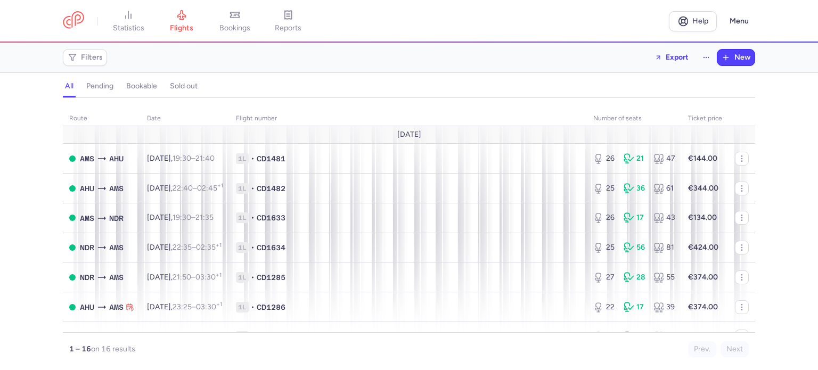
scroll to position [53, 0]
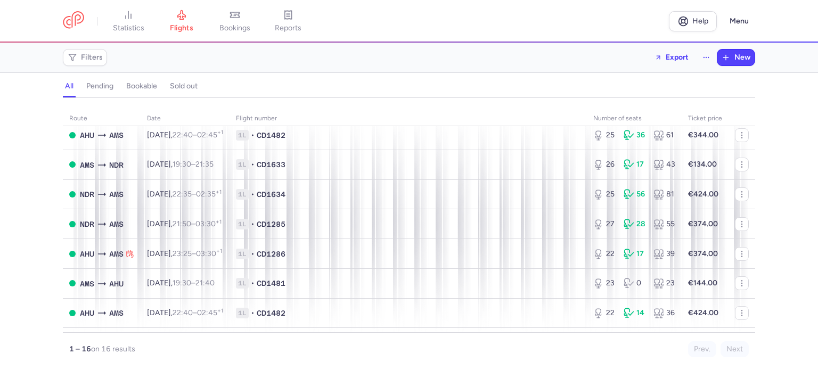
click at [279, 29] on link "reports" at bounding box center [288, 21] width 53 height 23
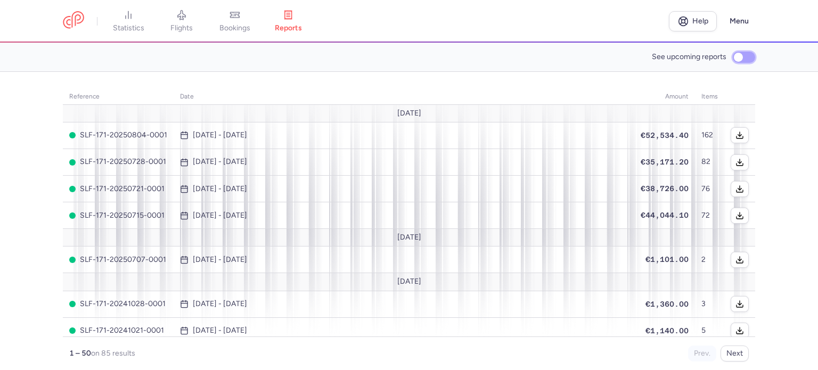
click at [740, 60] on input "See upcoming reports" at bounding box center [744, 57] width 22 height 11
checkbox input "true"
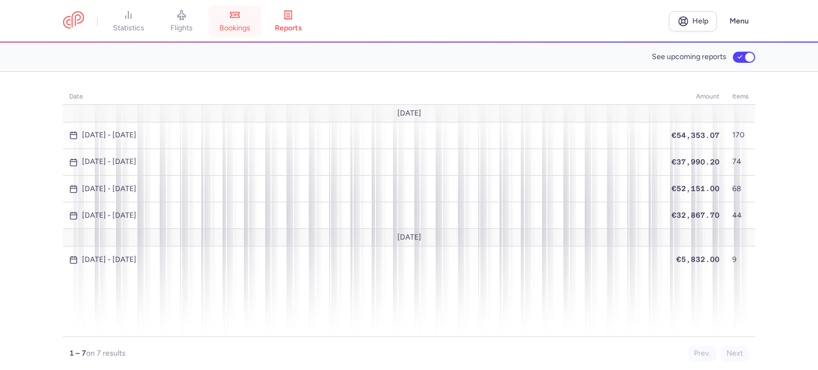
click at [212, 20] on link "bookings" at bounding box center [234, 21] width 53 height 23
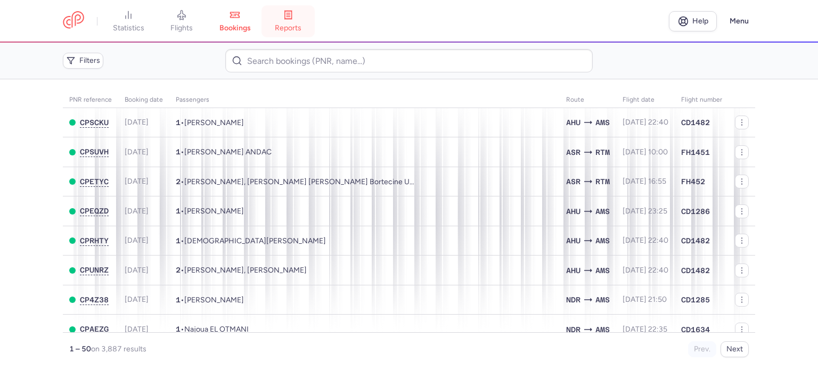
click at [302, 21] on link "reports" at bounding box center [288, 21] width 53 height 23
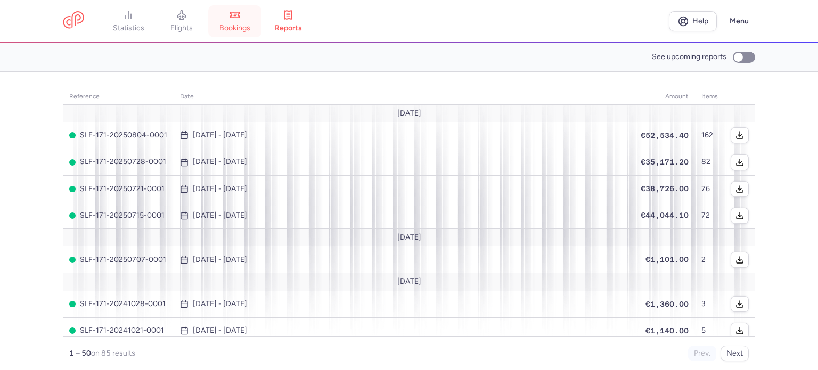
click at [256, 28] on link "bookings" at bounding box center [234, 21] width 53 height 23
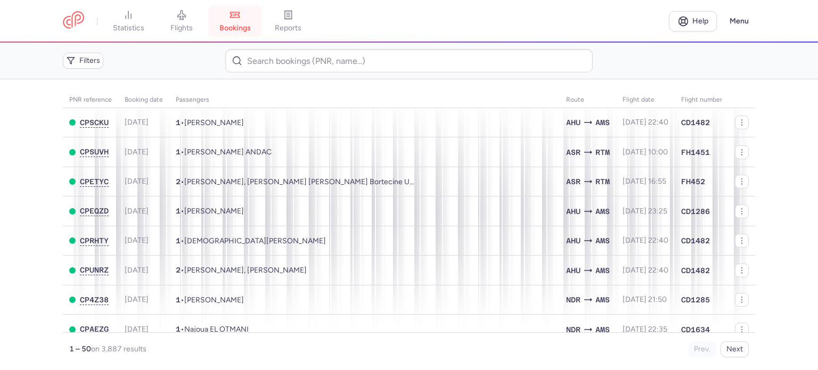
click at [256, 28] on link "bookings" at bounding box center [234, 21] width 53 height 23
click at [232, 30] on span "bookings" at bounding box center [235, 28] width 31 height 10
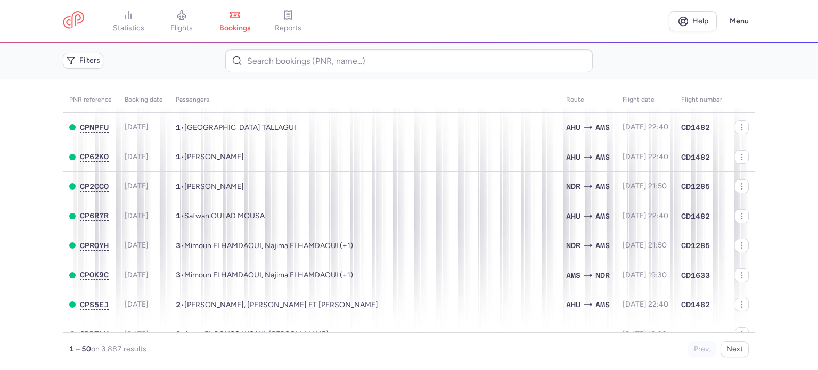
scroll to position [1275, 0]
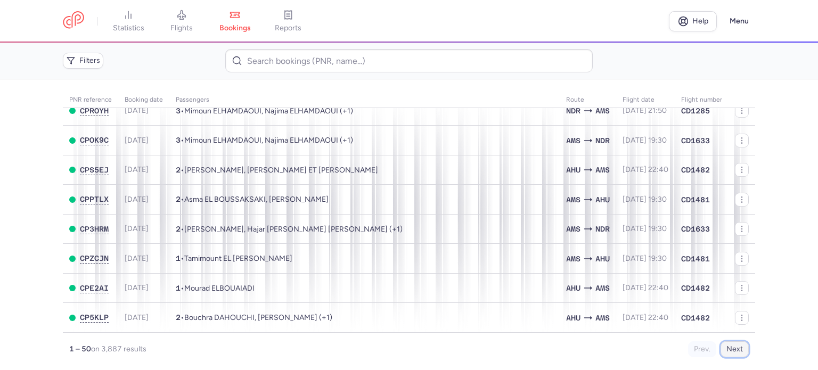
click at [736, 355] on button "Next" at bounding box center [735, 350] width 28 height 16
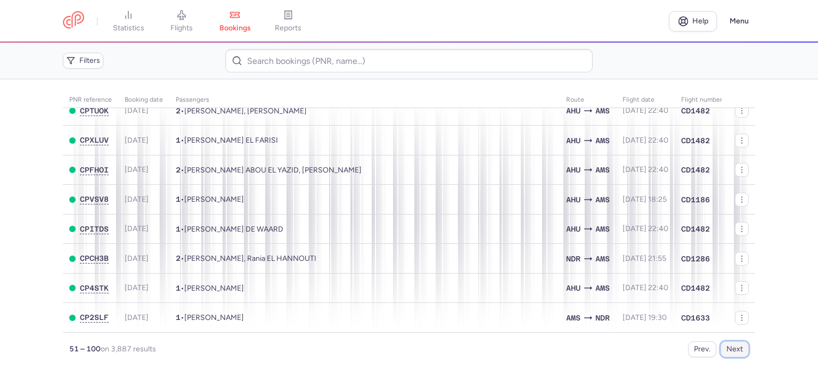
click at [730, 344] on button "Next" at bounding box center [735, 350] width 28 height 16
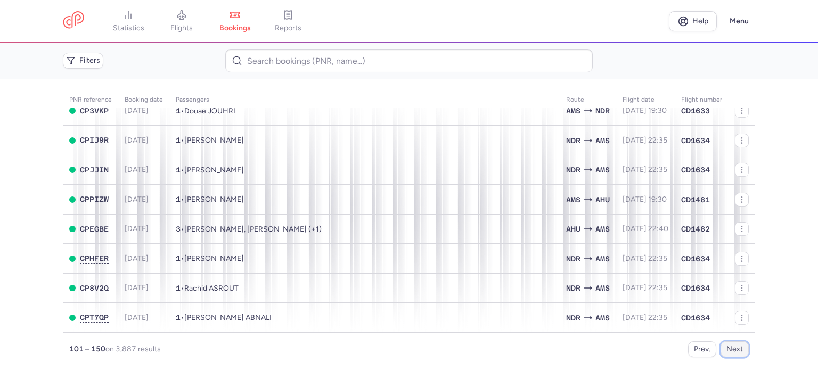
click at [741, 356] on button "Next" at bounding box center [735, 350] width 28 height 16
click at [731, 345] on button "Next" at bounding box center [735, 350] width 28 height 16
click at [739, 353] on button "Next" at bounding box center [735, 350] width 28 height 16
click at [726, 351] on button "Next" at bounding box center [735, 350] width 28 height 16
click at [731, 355] on button "Next" at bounding box center [735, 350] width 28 height 16
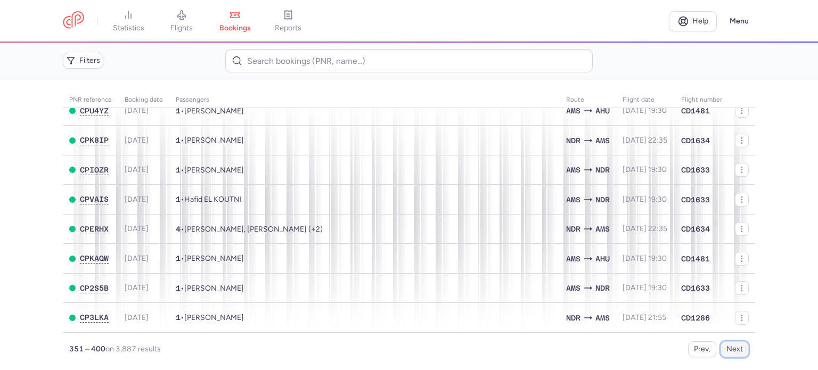
click at [740, 355] on button "Next" at bounding box center [735, 350] width 28 height 16
click at [753, 355] on div "401 – 450 on 3,887 results Prev. Next" at bounding box center [409, 345] width 693 height 25
click at [748, 350] on button "Next" at bounding box center [735, 350] width 28 height 16
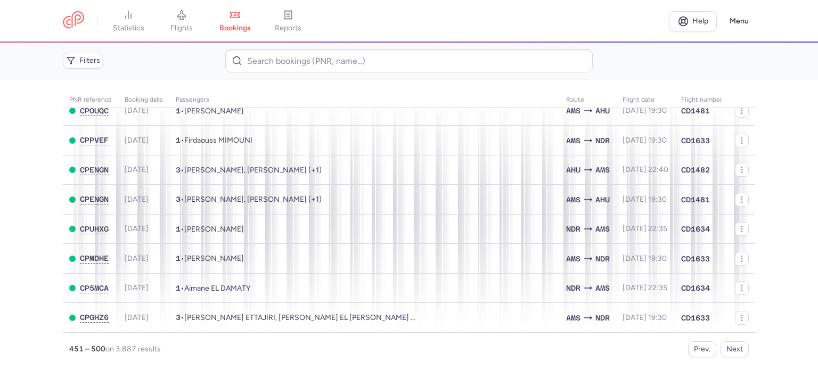
click at [739, 358] on main "PNR reference Booking date Passengers Route flight date Flight number CPG3A8 [D…" at bounding box center [409, 224] width 818 height 291
click at [732, 350] on button "Next" at bounding box center [735, 350] width 28 height 16
